Goal: Task Accomplishment & Management: Use online tool/utility

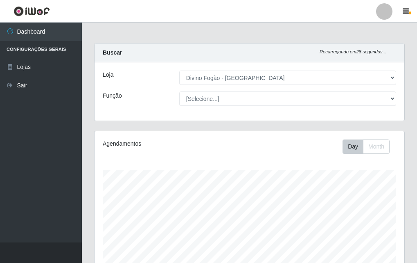
select select "499"
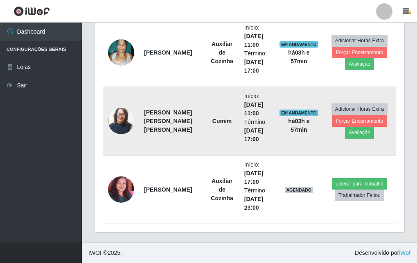
scroll to position [327, 0]
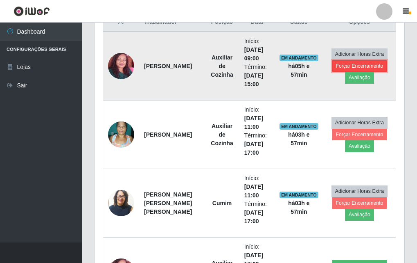
click at [367, 66] on button "Forçar Encerramento" at bounding box center [360, 65] width 55 height 11
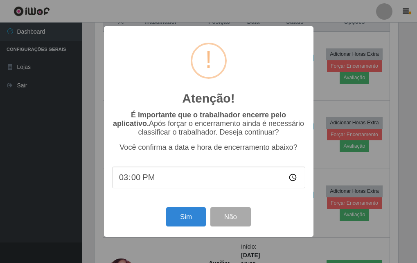
scroll to position [170, 306]
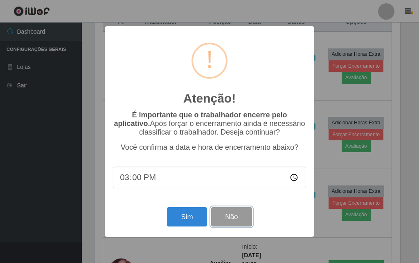
click at [231, 218] on button "Não" at bounding box center [231, 216] width 41 height 19
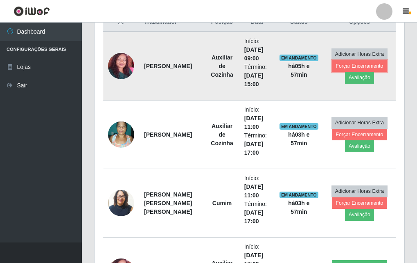
scroll to position [170, 310]
click at [361, 64] on button "Forçar Encerramento" at bounding box center [360, 65] width 55 height 11
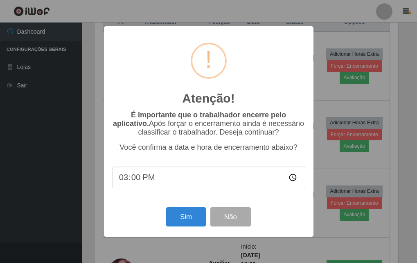
scroll to position [170, 306]
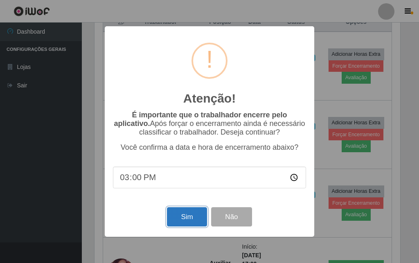
click at [183, 217] on button "Sim" at bounding box center [187, 216] width 40 height 19
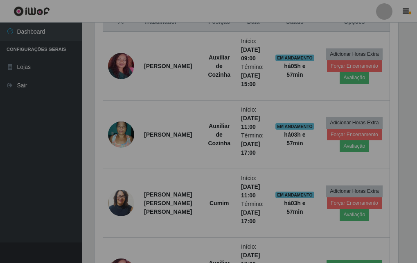
scroll to position [170, 310]
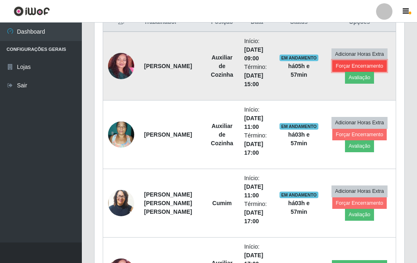
click at [362, 67] on button "Forçar Encerramento" at bounding box center [360, 65] width 55 height 11
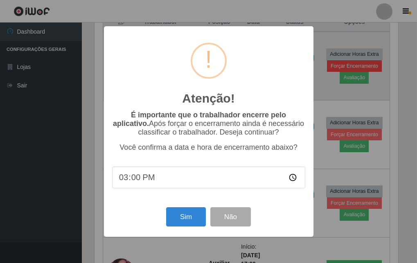
scroll to position [170, 306]
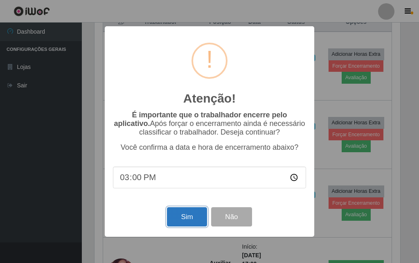
click at [190, 217] on button "Sim" at bounding box center [187, 216] width 40 height 19
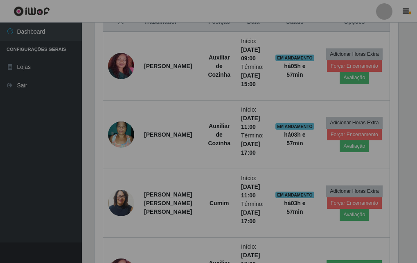
scroll to position [170, 310]
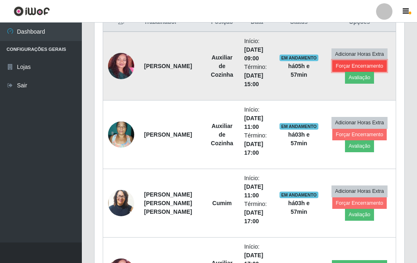
click at [356, 63] on button "Forçar Encerramento" at bounding box center [360, 65] width 55 height 11
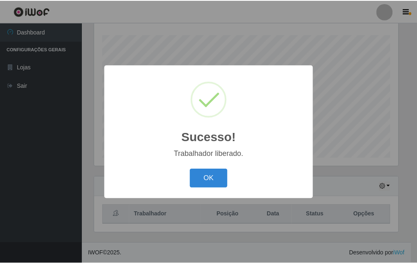
scroll to position [136, 0]
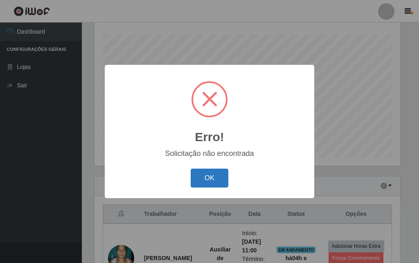
click at [208, 171] on button "OK" at bounding box center [210, 177] width 38 height 19
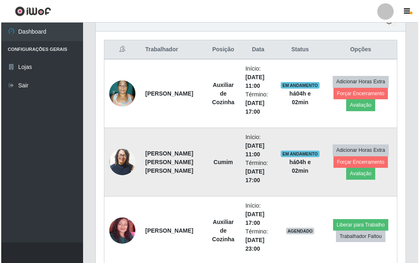
scroll to position [341, 0]
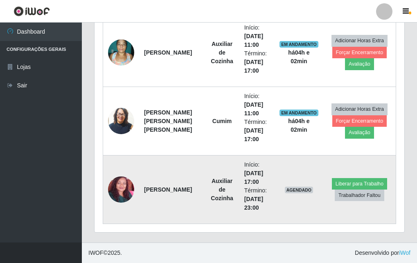
click at [113, 188] on img at bounding box center [121, 189] width 26 height 54
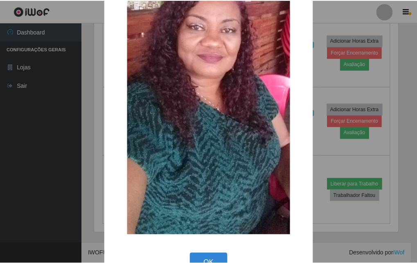
scroll to position [146, 0]
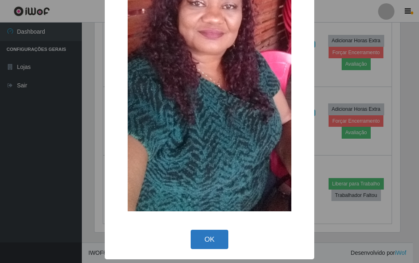
click at [203, 235] on button "OK" at bounding box center [210, 238] width 38 height 19
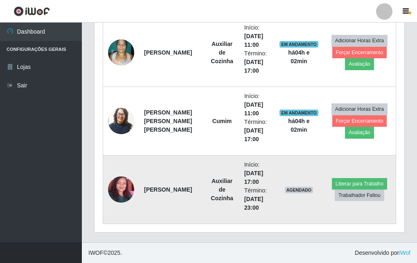
scroll to position [136, 0]
